Goal: Task Accomplishment & Management: Manage account settings

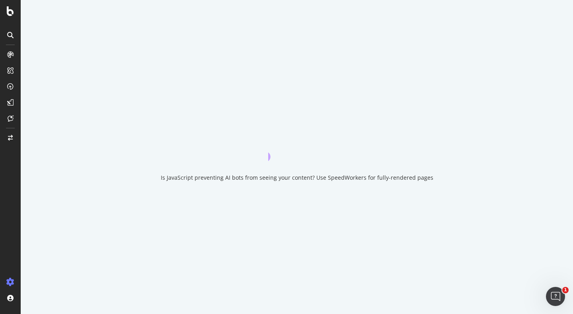
select select "list"
select select "exist"
select select "list"
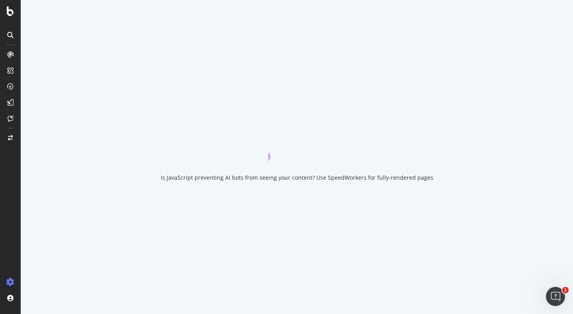
select select "list"
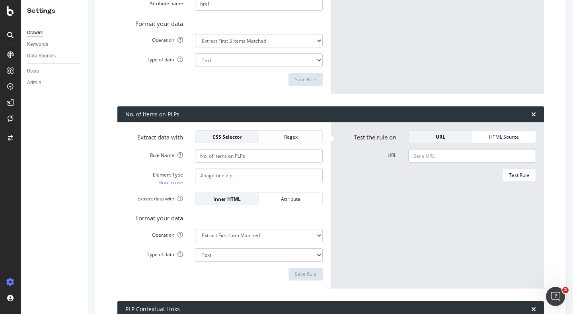
scroll to position [845, 0]
